Goal: Information Seeking & Learning: Find specific fact

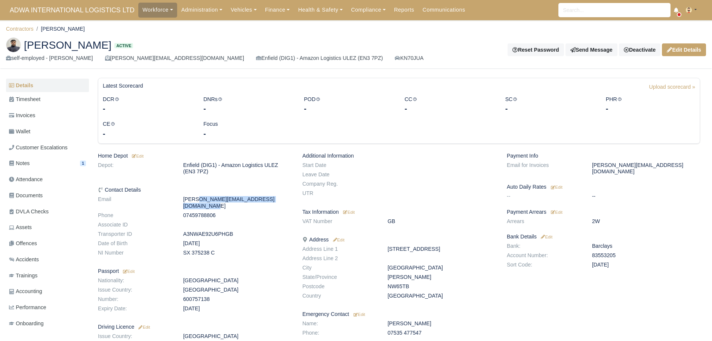
drag, startPoint x: 182, startPoint y: 200, endPoint x: 290, endPoint y: 200, distance: 107.7
click at [290, 200] on dd "[PERSON_NAME][EMAIL_ADDRESS][DOMAIN_NAME]" at bounding box center [237, 202] width 119 height 13
copy dd "[PERSON_NAME][EMAIL_ADDRESS][DOMAIN_NAME]"
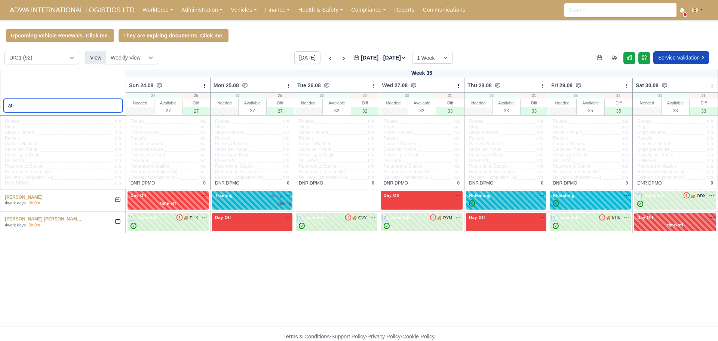
drag, startPoint x: 45, startPoint y: 106, endPoint x: 0, endPoint y: 99, distance: 45.0
click at [0, 99] on div "ati" at bounding box center [63, 92] width 126 height 47
type input "eugen"
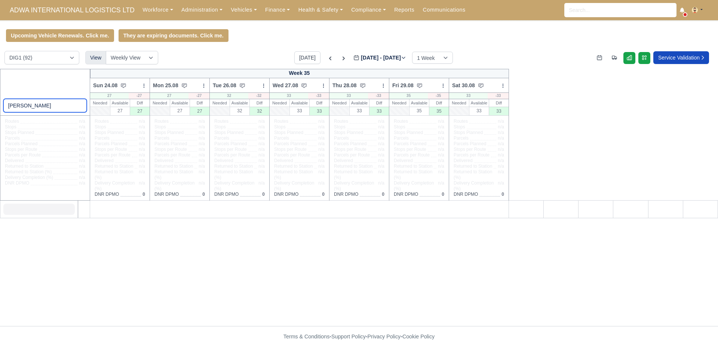
drag, startPoint x: 34, startPoint y: 109, endPoint x: 10, endPoint y: 107, distance: 24.4
click at [10, 107] on input "eugen" at bounding box center [45, 105] width 84 height 13
click at [29, 109] on input "eugen" at bounding box center [45, 105] width 84 height 13
drag, startPoint x: 41, startPoint y: 108, endPoint x: 0, endPoint y: 108, distance: 41.1
click at [0, 108] on div "eugen" at bounding box center [45, 92] width 91 height 47
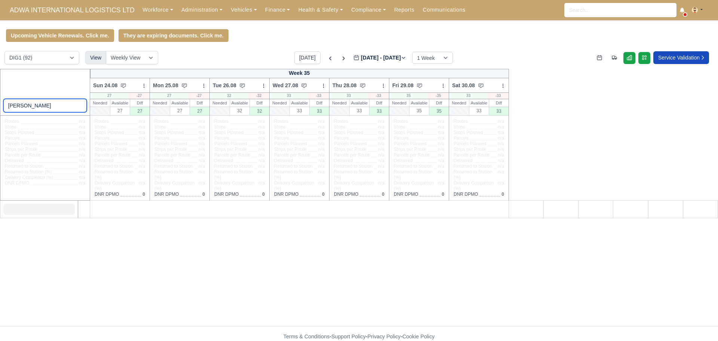
click at [28, 107] on input "eugen" at bounding box center [45, 105] width 84 height 13
drag, startPoint x: 27, startPoint y: 111, endPoint x: 2, endPoint y: 106, distance: 25.8
click at [2, 106] on div "eugen" at bounding box center [45, 92] width 91 height 47
click at [138, 7] on link "Workforce" at bounding box center [157, 10] width 39 height 15
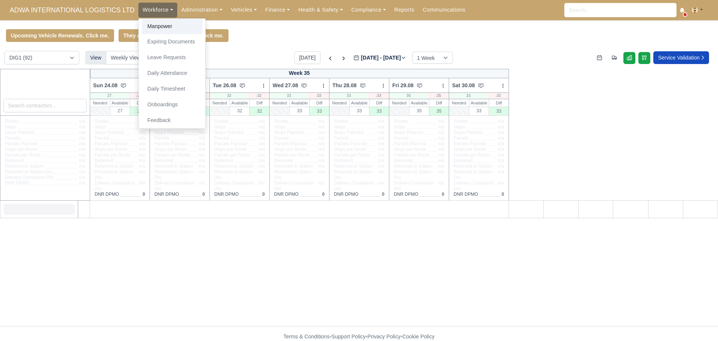
click at [142, 25] on link "Manpower" at bounding box center [172, 27] width 61 height 16
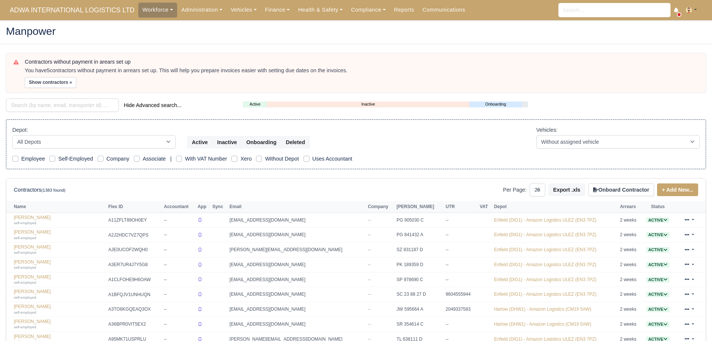
select select "25"
click at [61, 108] on input "search" at bounding box center [62, 104] width 113 height 13
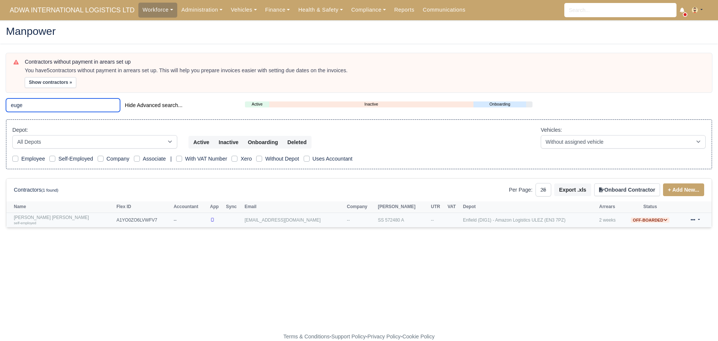
type input "euge"
click at [44, 217] on link "Eugen Gradinaru Petcu self-employed" at bounding box center [63, 220] width 99 height 11
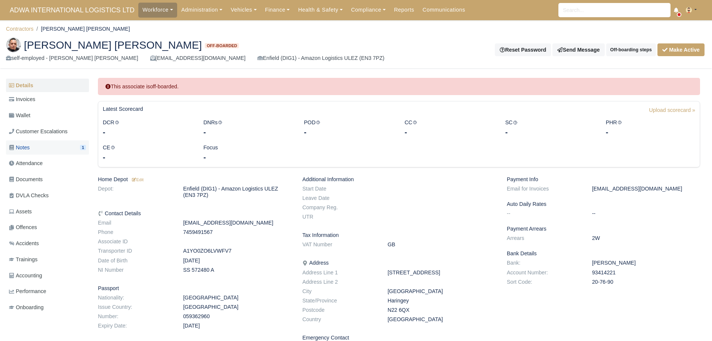
click at [64, 148] on link "Notes 1" at bounding box center [47, 147] width 83 height 15
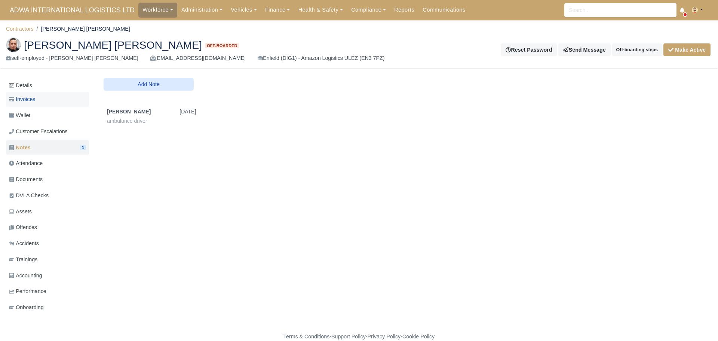
click at [49, 101] on link "Invoices" at bounding box center [47, 99] width 83 height 15
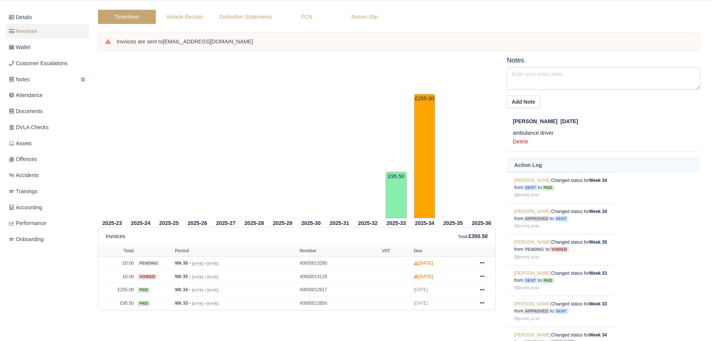
scroll to position [96, 0]
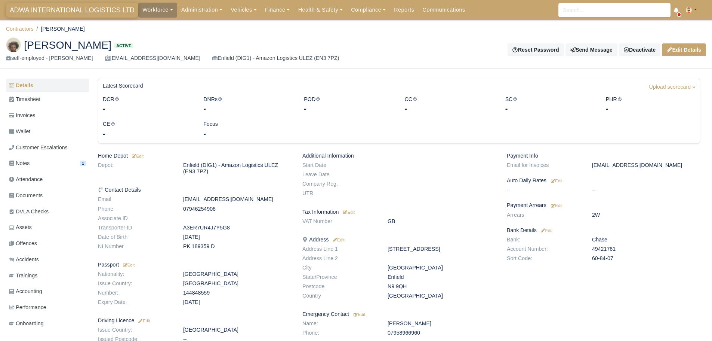
click at [29, 7] on span "ADWA INTERNATIONAL LOGISTICS LTD" at bounding box center [72, 10] width 132 height 15
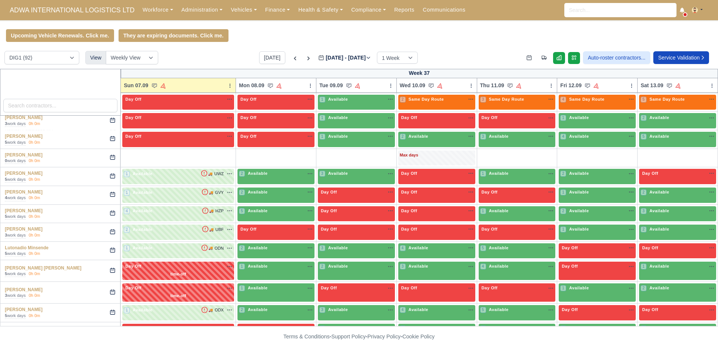
scroll to position [1331, 0]
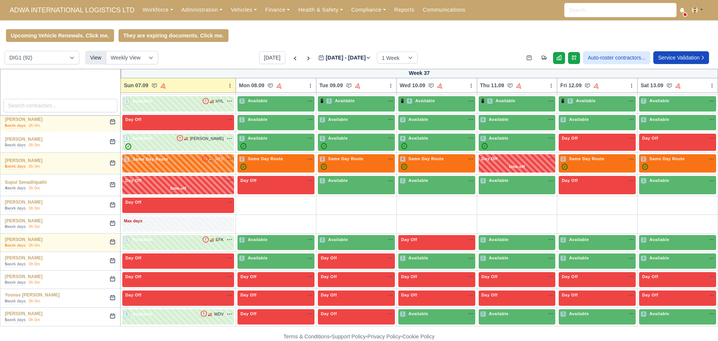
drag, startPoint x: 1, startPoint y: 196, endPoint x: 35, endPoint y: 284, distance: 94.0
click at [108, 340] on html "ADWA INTERNATIONAL LOGISTICS LTD Workforce Manpower Expiring Documents Leave Re…" at bounding box center [359, 170] width 718 height 341
copy body "L-Ips Dolorsit 1 amet cons 2a 1e + + + + + + Sed doei Tempo Incidi 3 utla etdo …"
drag, startPoint x: 35, startPoint y: 131, endPoint x: 319, endPoint y: 1, distance: 312.1
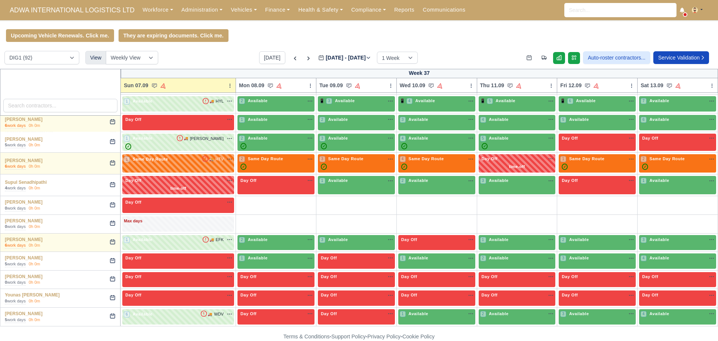
copy body "L-Ips Dolorsit 1 amet cons 2a 1e + + + + + + Sed doei Tempo Incidi 3 utla etdo …"
